Goal: Find contact information: Obtain details needed to contact an individual or organization

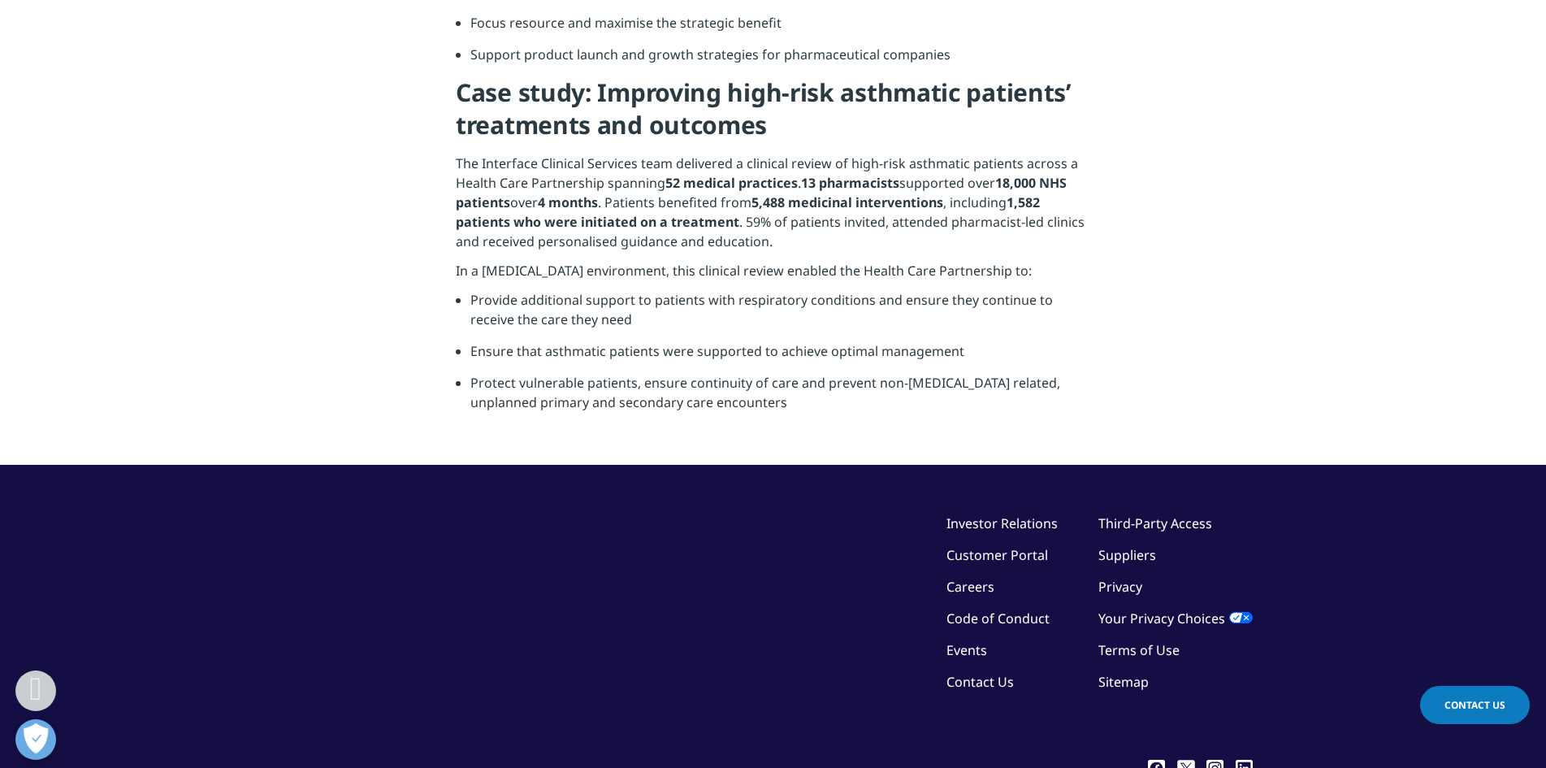
scroll to position [1171, 0]
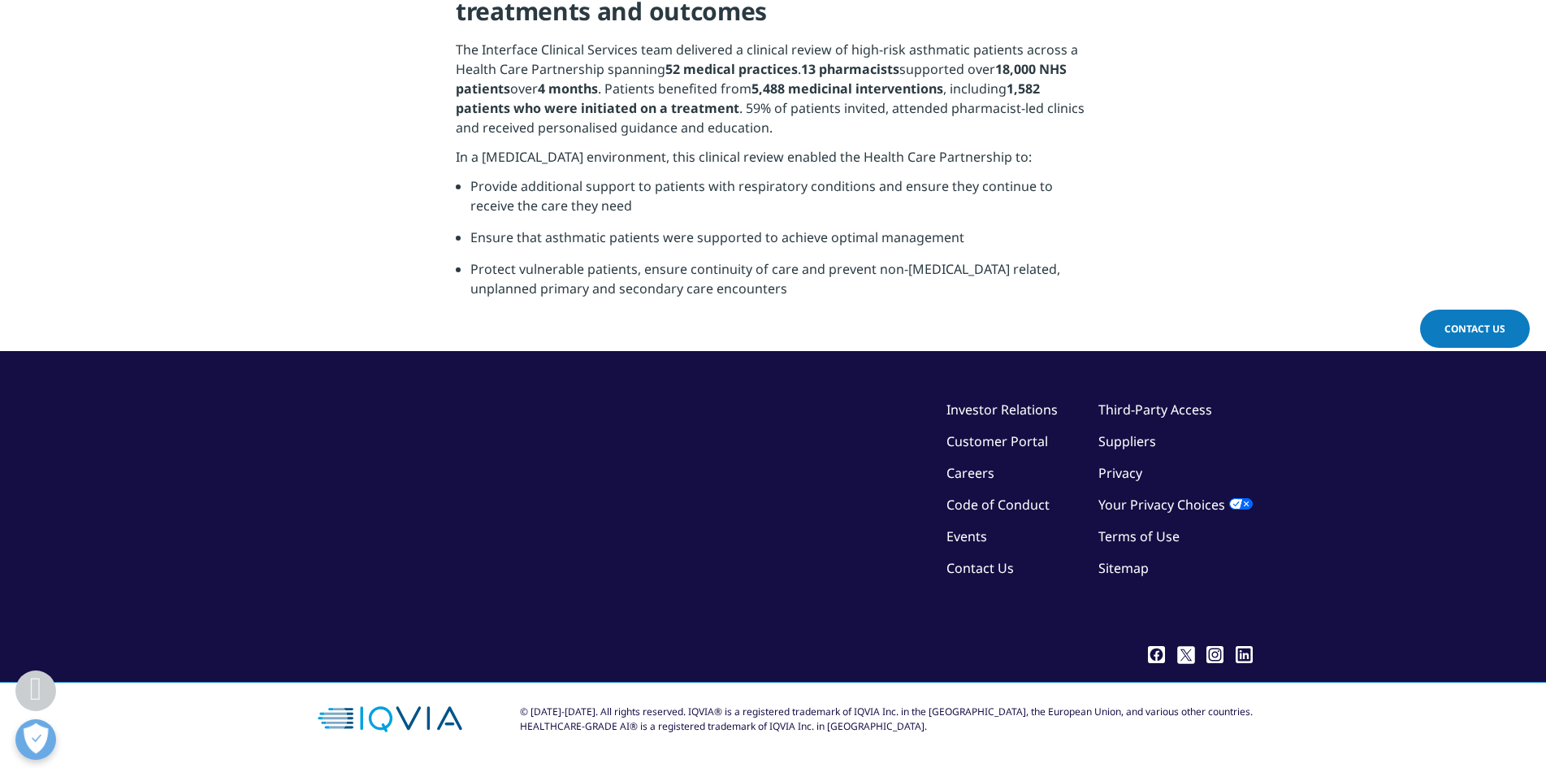
click at [1002, 565] on link "Contact Us" at bounding box center [979, 568] width 67 height 18
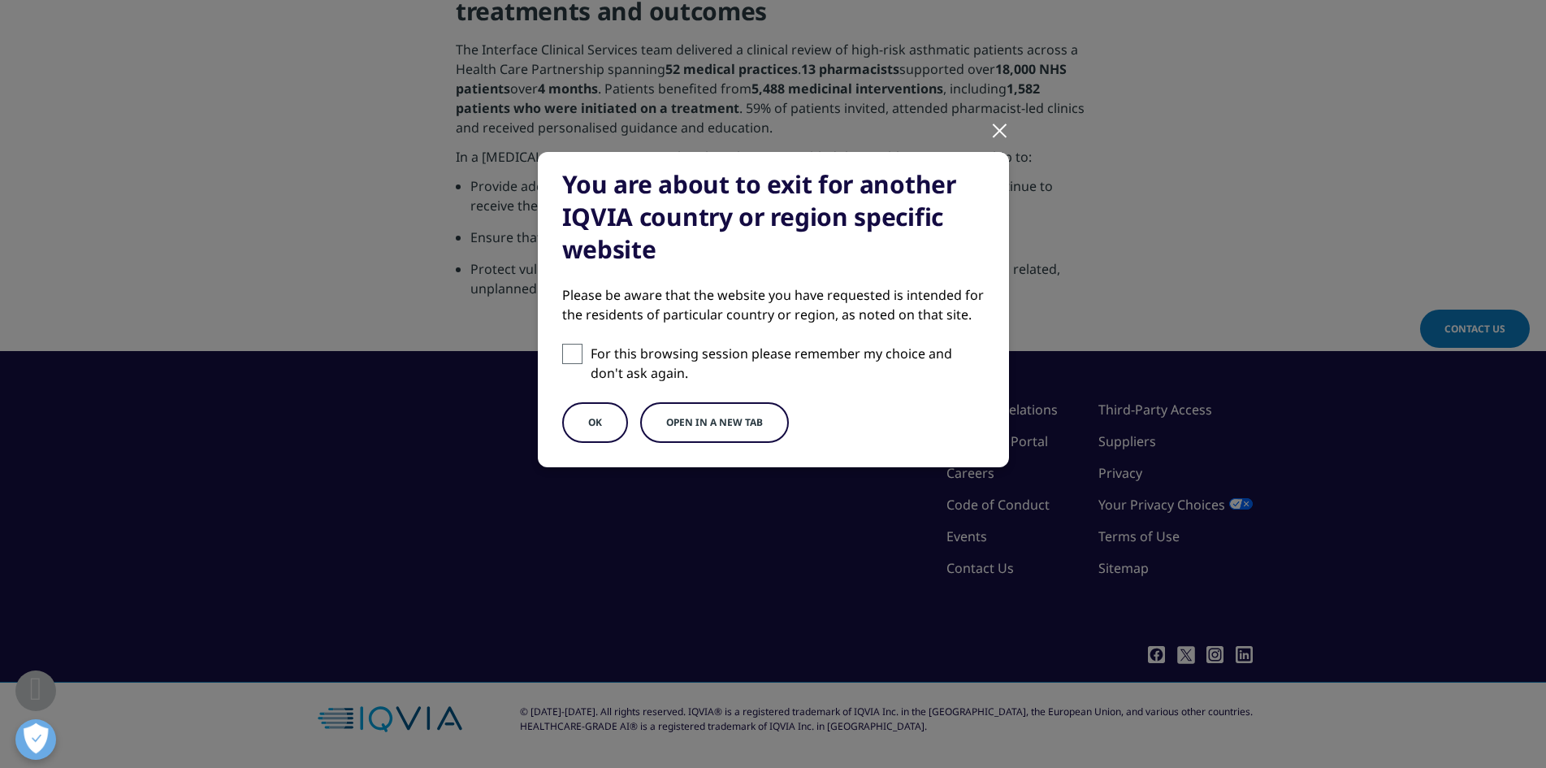
click at [597, 425] on button "OK" at bounding box center [595, 422] width 66 height 41
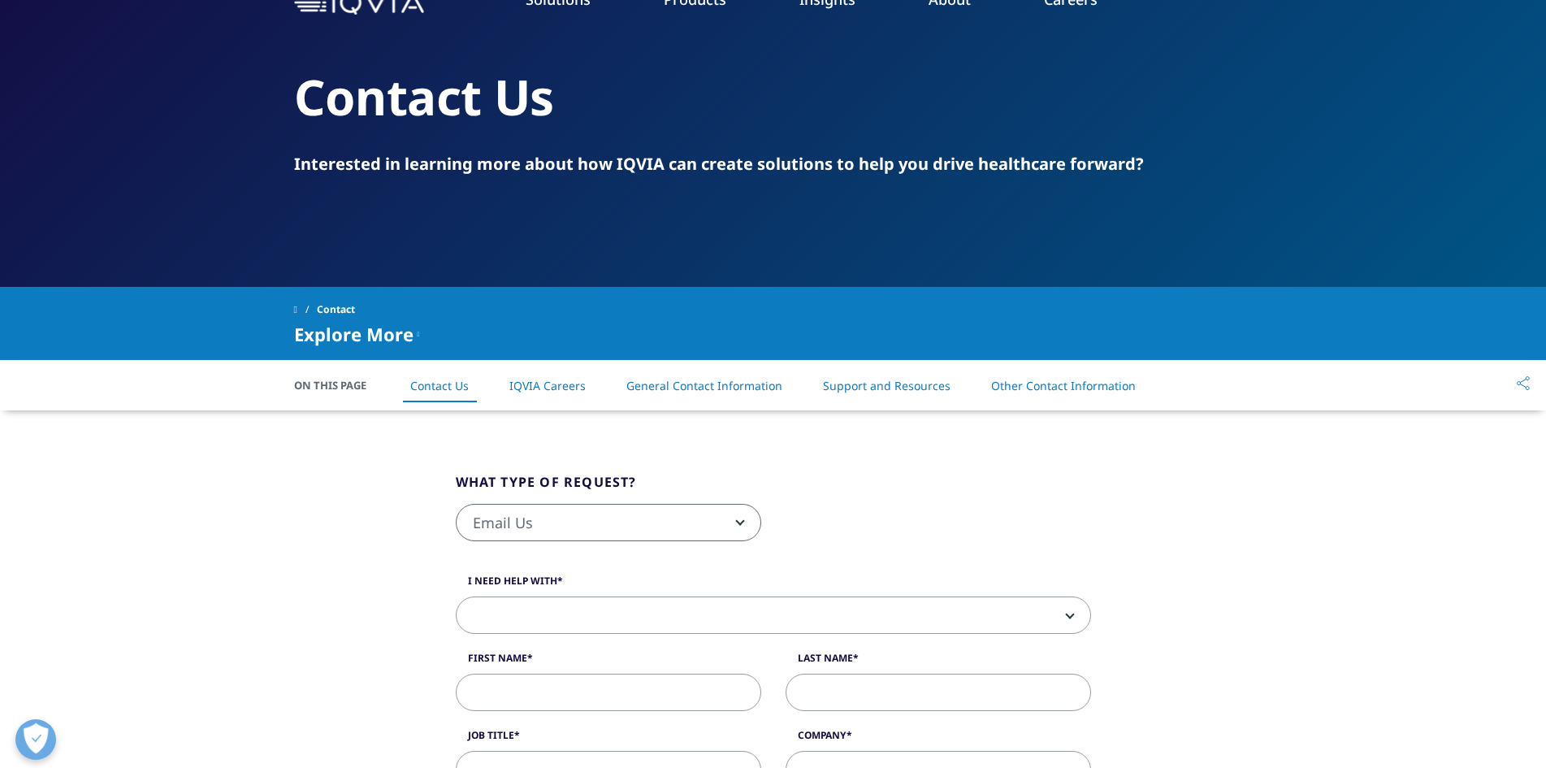
scroll to position [81, 0]
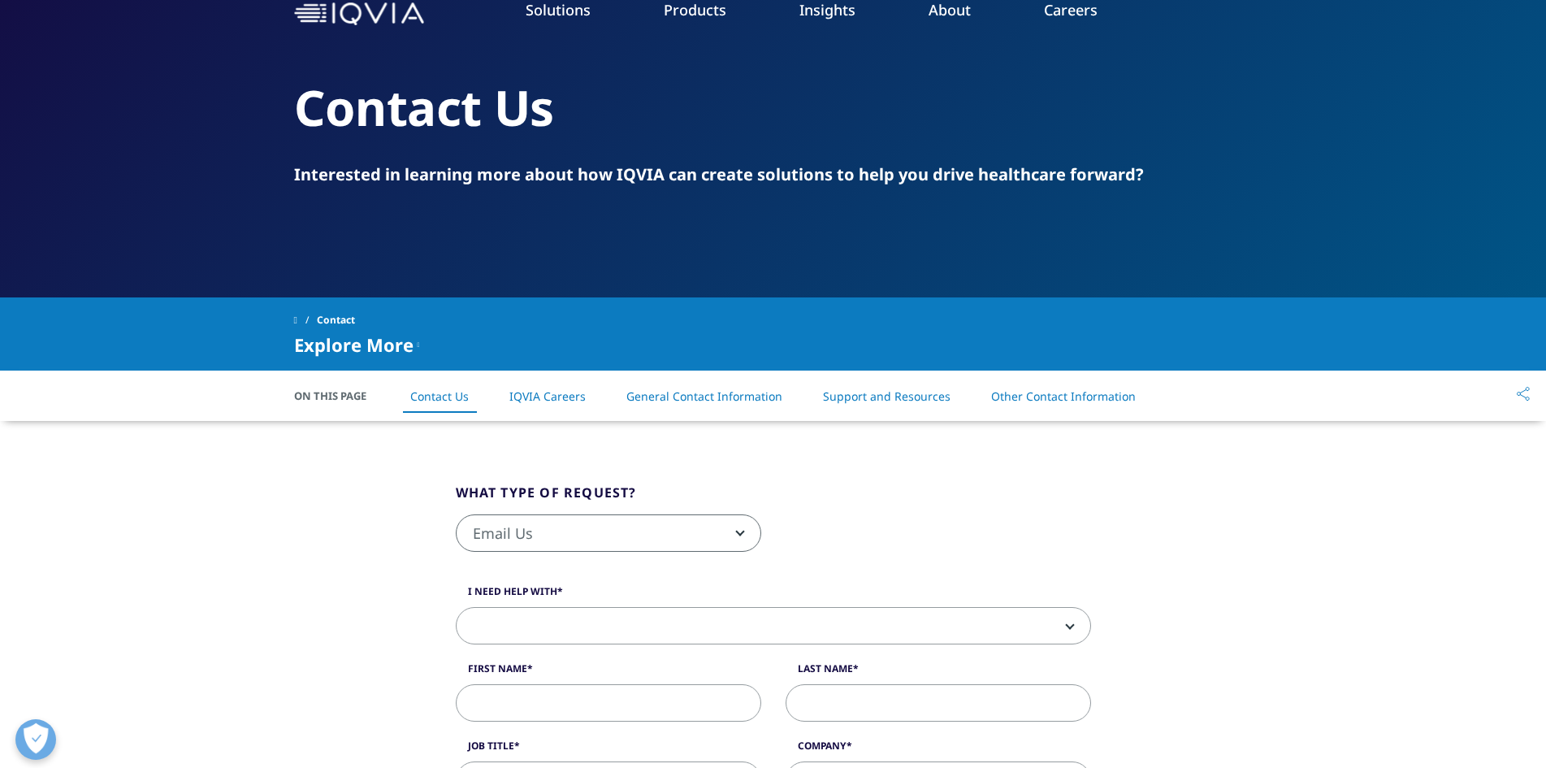
click at [1028, 392] on link "Other Contact Information" at bounding box center [1063, 395] width 145 height 15
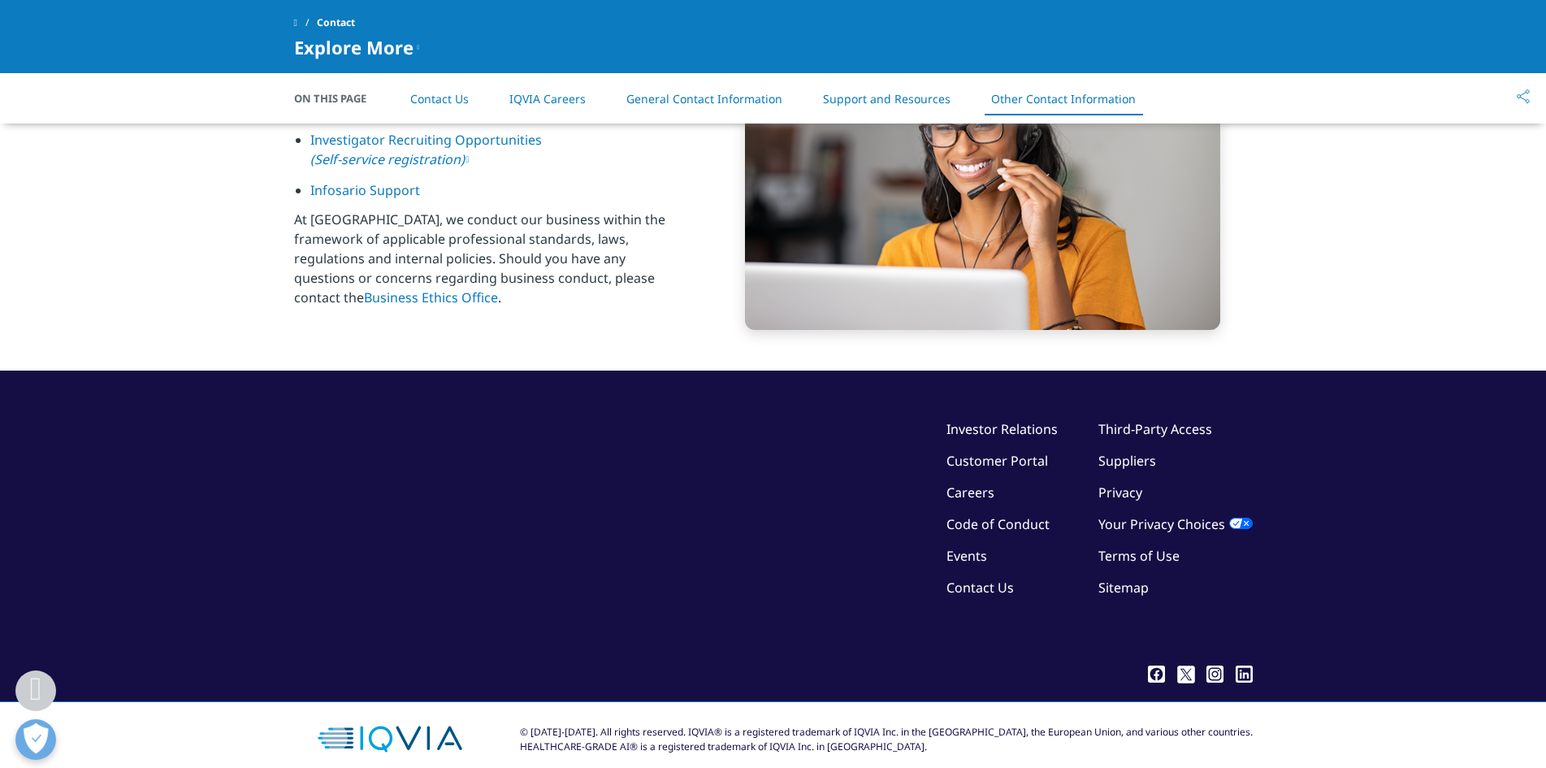
scroll to position [2603, 0]
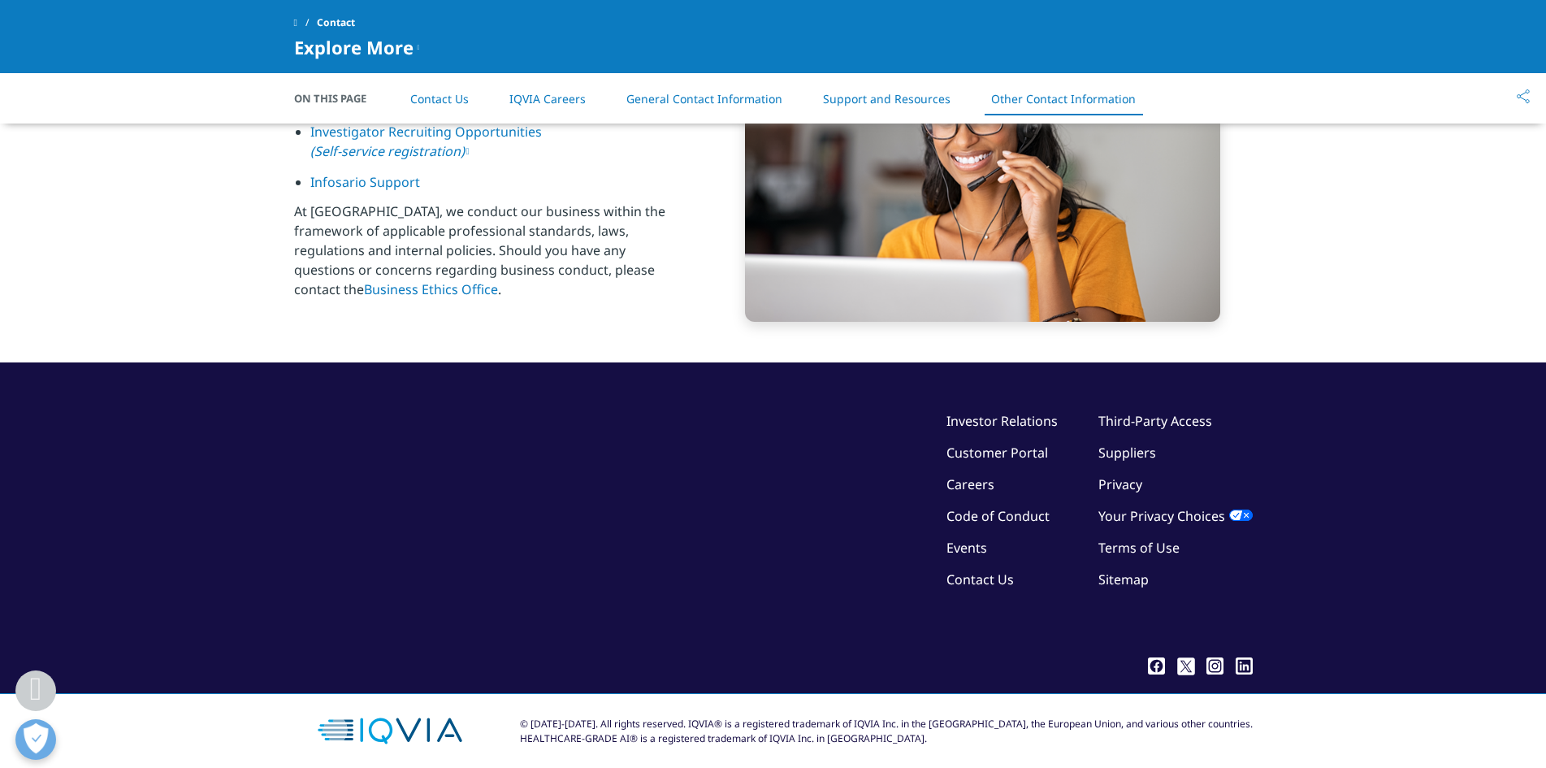
click at [446, 100] on link "Contact Us" at bounding box center [439, 98] width 58 height 15
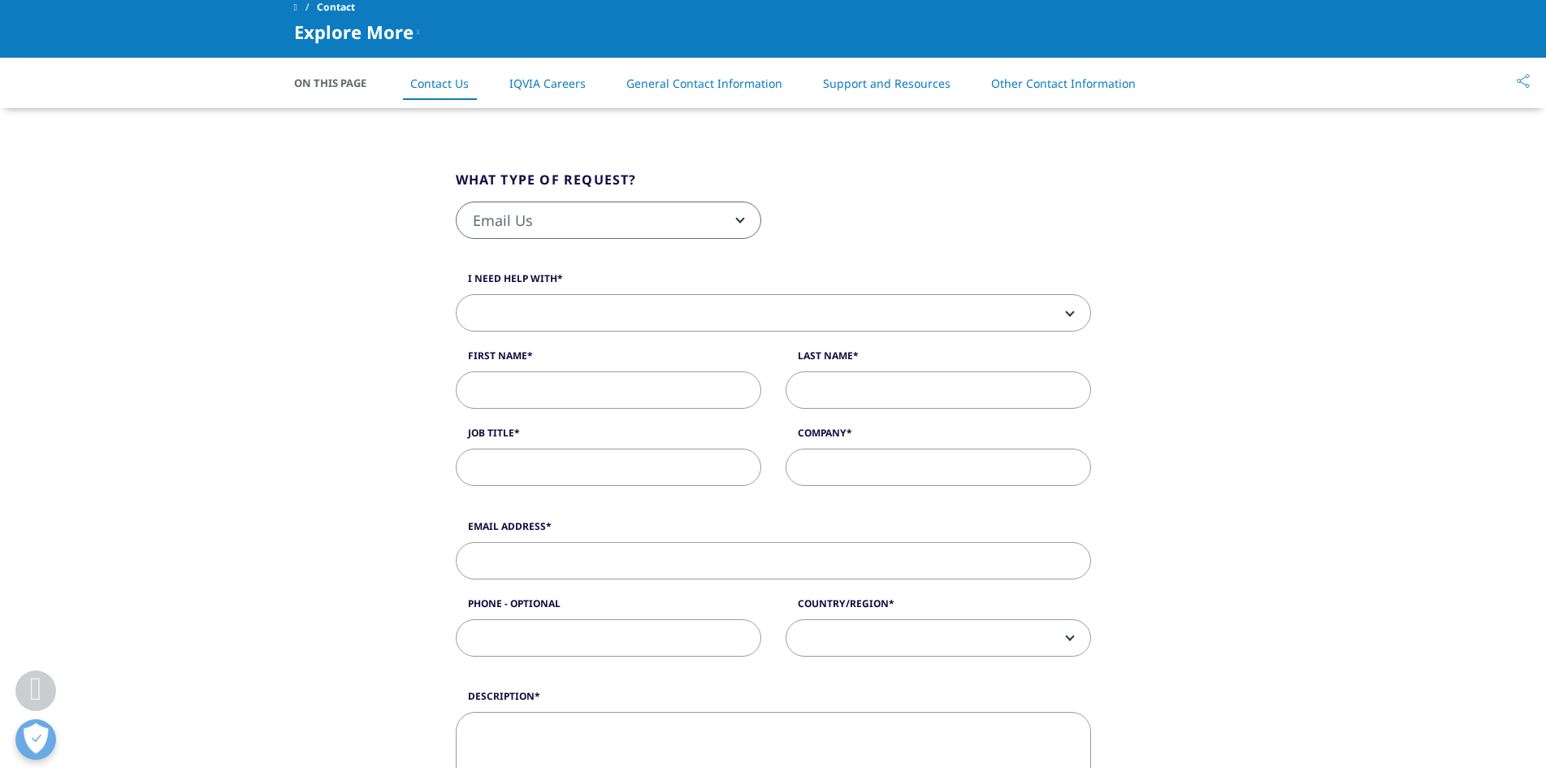
scroll to position [328, 0]
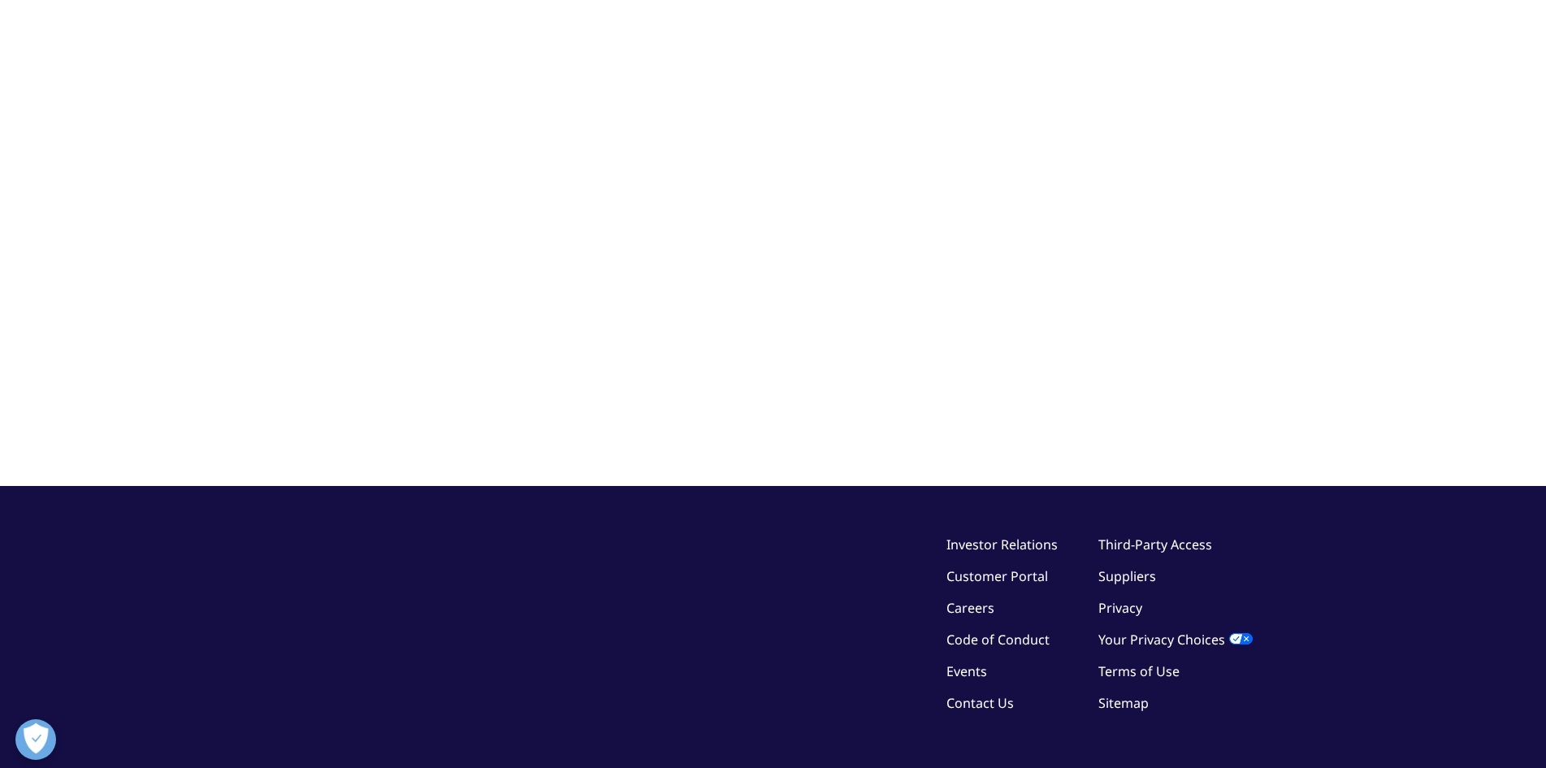
scroll to position [81, 0]
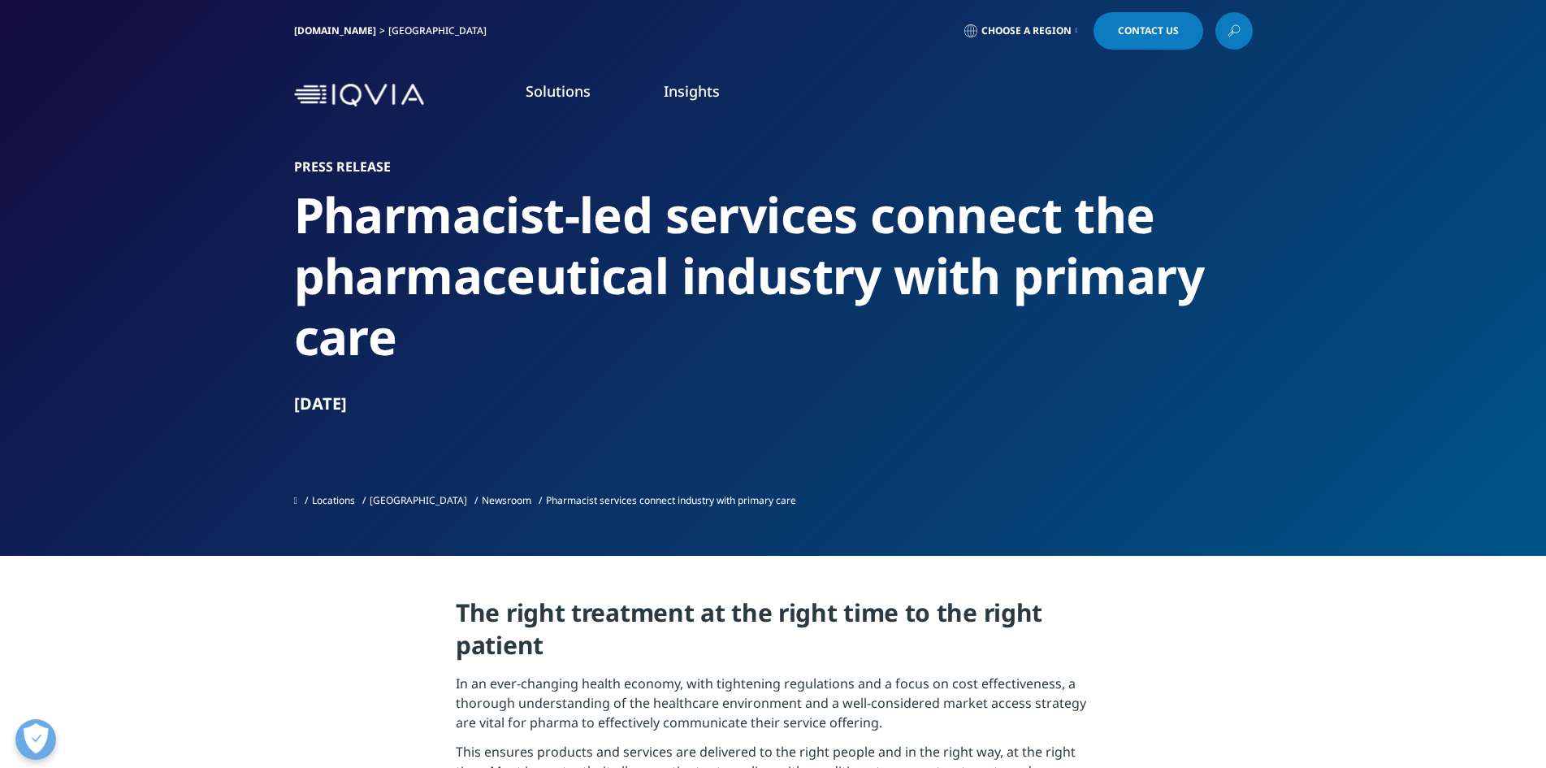
scroll to position [1171, 0]
